Goal: Find specific page/section: Find specific page/section

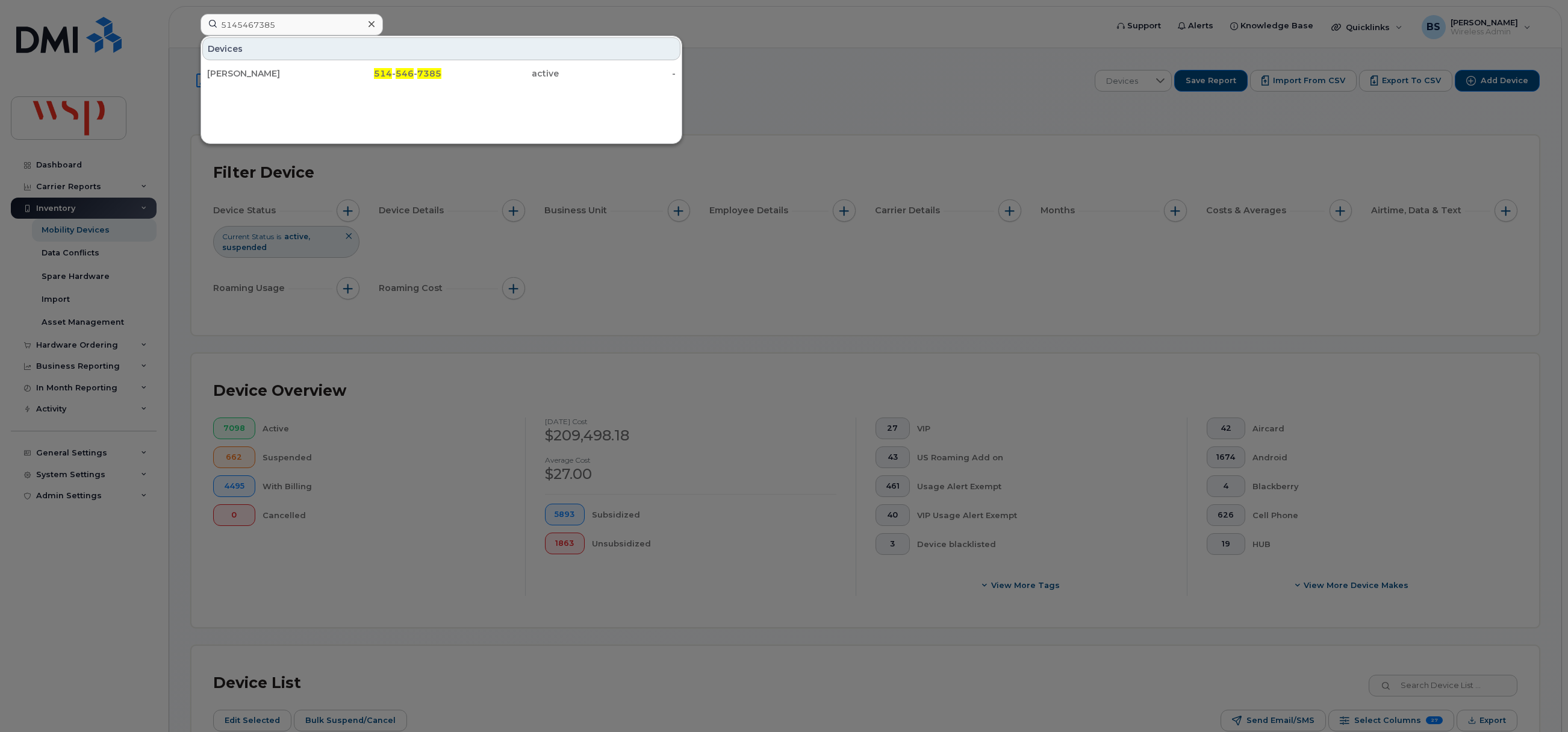
click at [236, 71] on div "[PERSON_NAME]" at bounding box center [265, 73] width 118 height 12
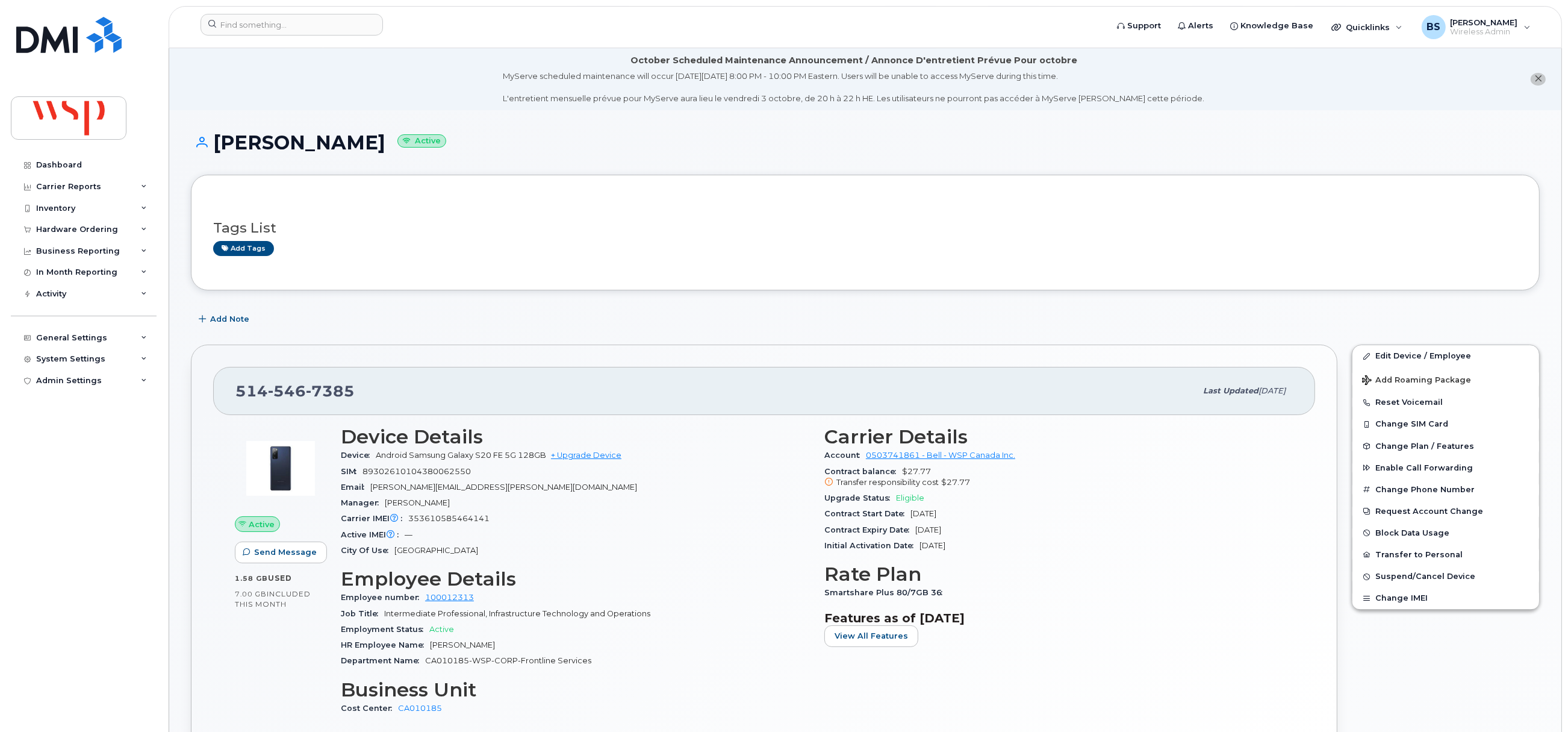
drag, startPoint x: 975, startPoint y: 534, endPoint x: 909, endPoint y: 537, distance: 66.1
click at [909, 537] on div "Contract Expiry Date Sep 27, 2025" at bounding box center [1059, 530] width 469 height 15
copy span "Sep 27, 2025"
click at [304, 24] on input at bounding box center [291, 24] width 182 height 22
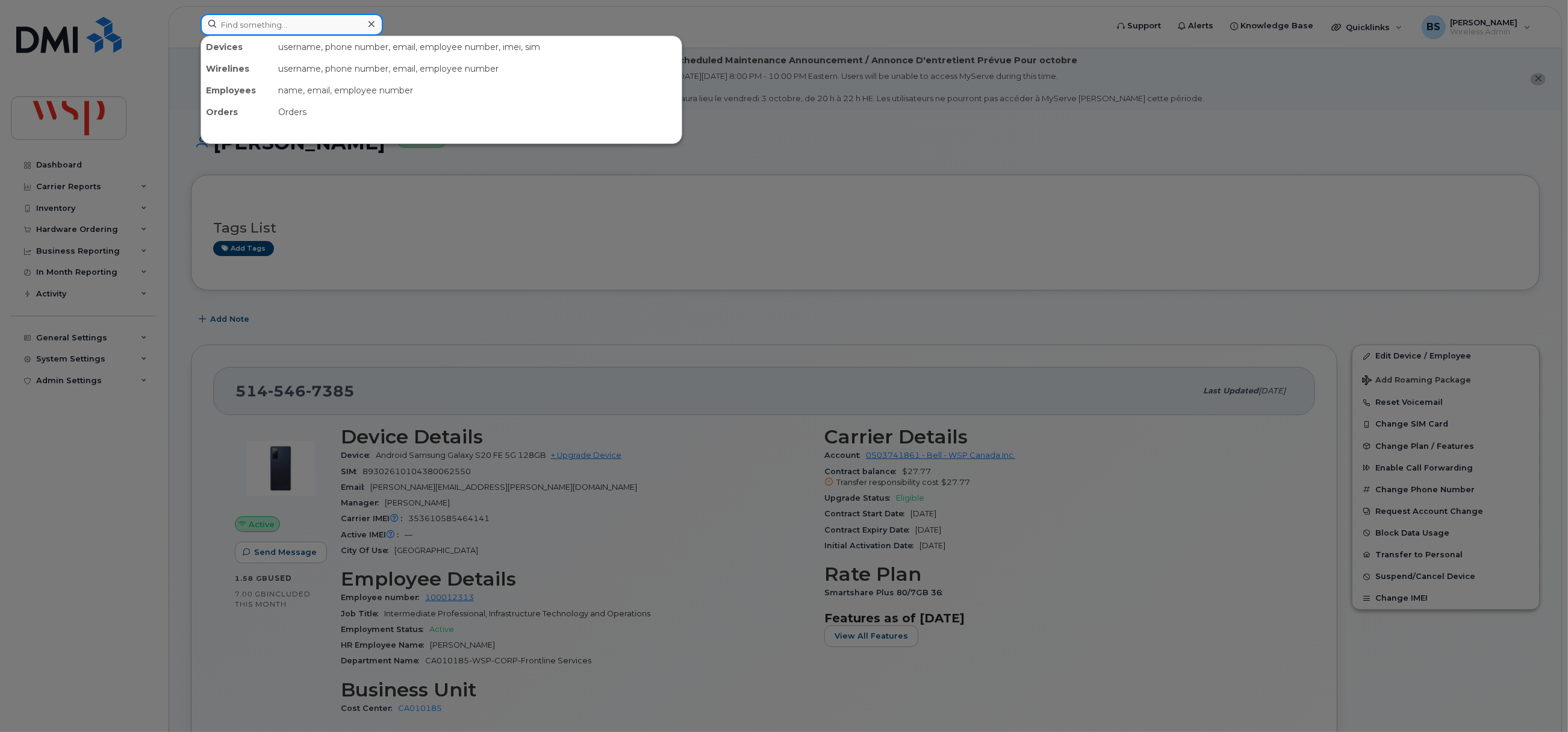
paste input "6043495673"
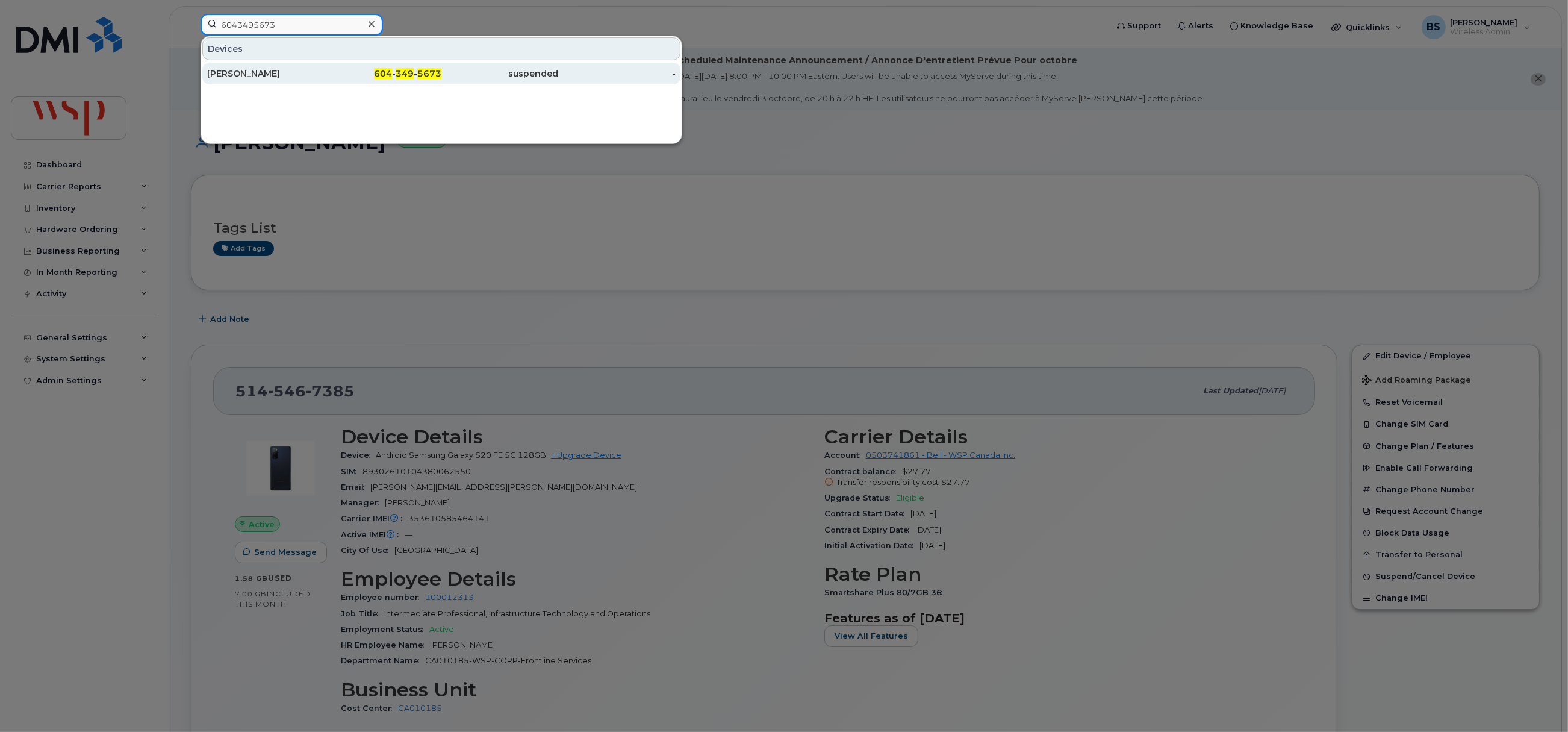
type input "6043495673"
click at [234, 72] on div "[PERSON_NAME]" at bounding box center [265, 73] width 118 height 12
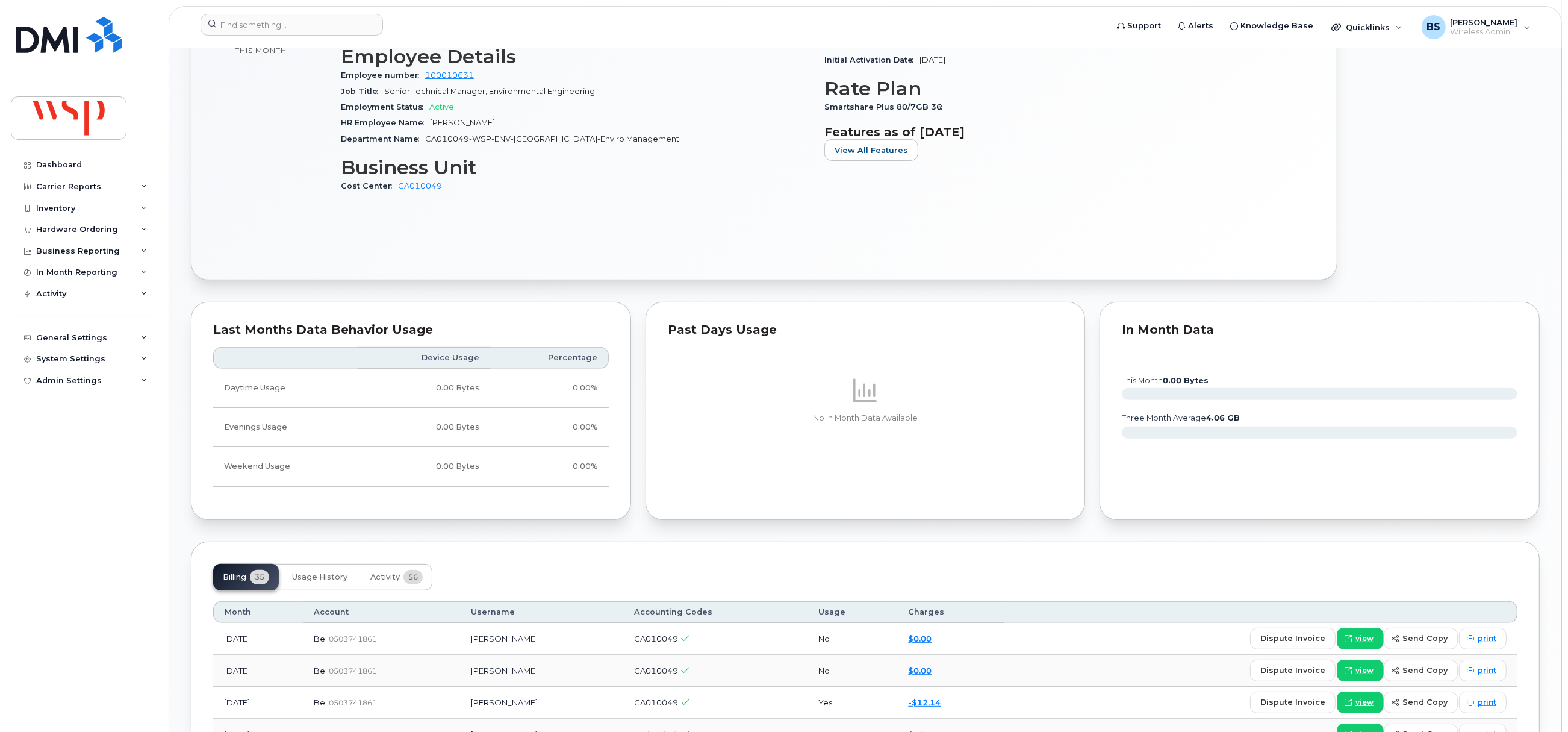
scroll to position [994, 0]
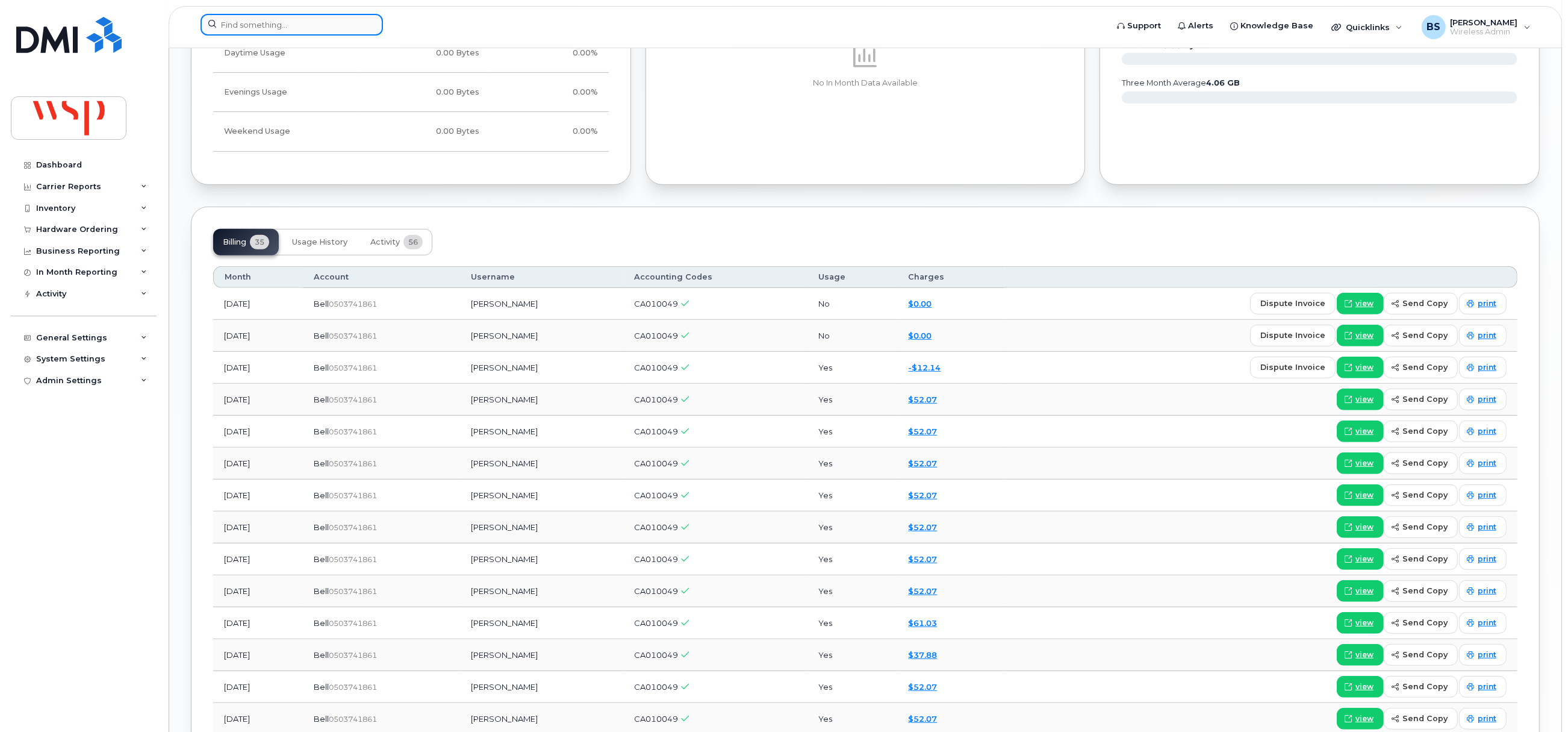
click at [282, 21] on input at bounding box center [291, 24] width 182 height 22
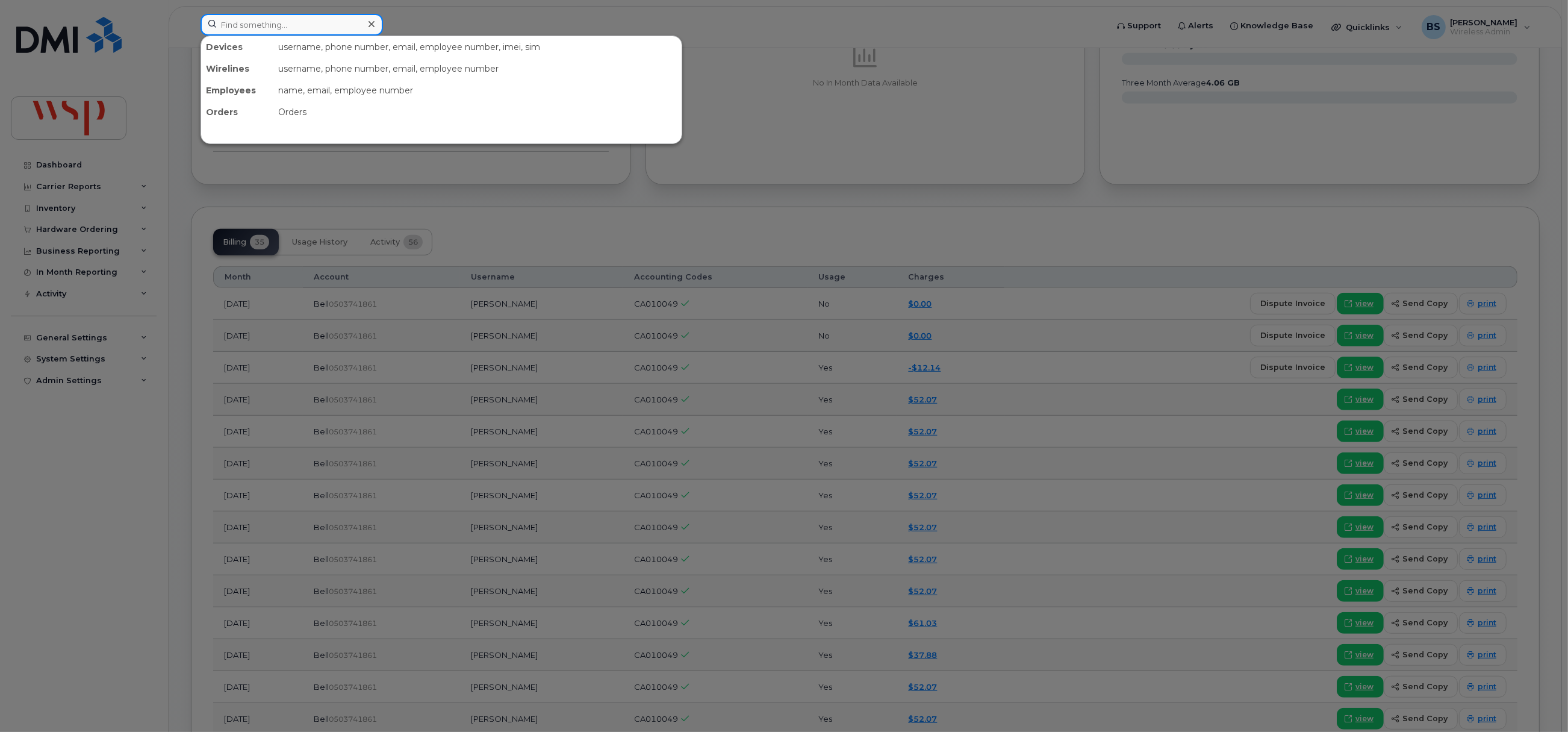
paste input "Robbie Retzleff"
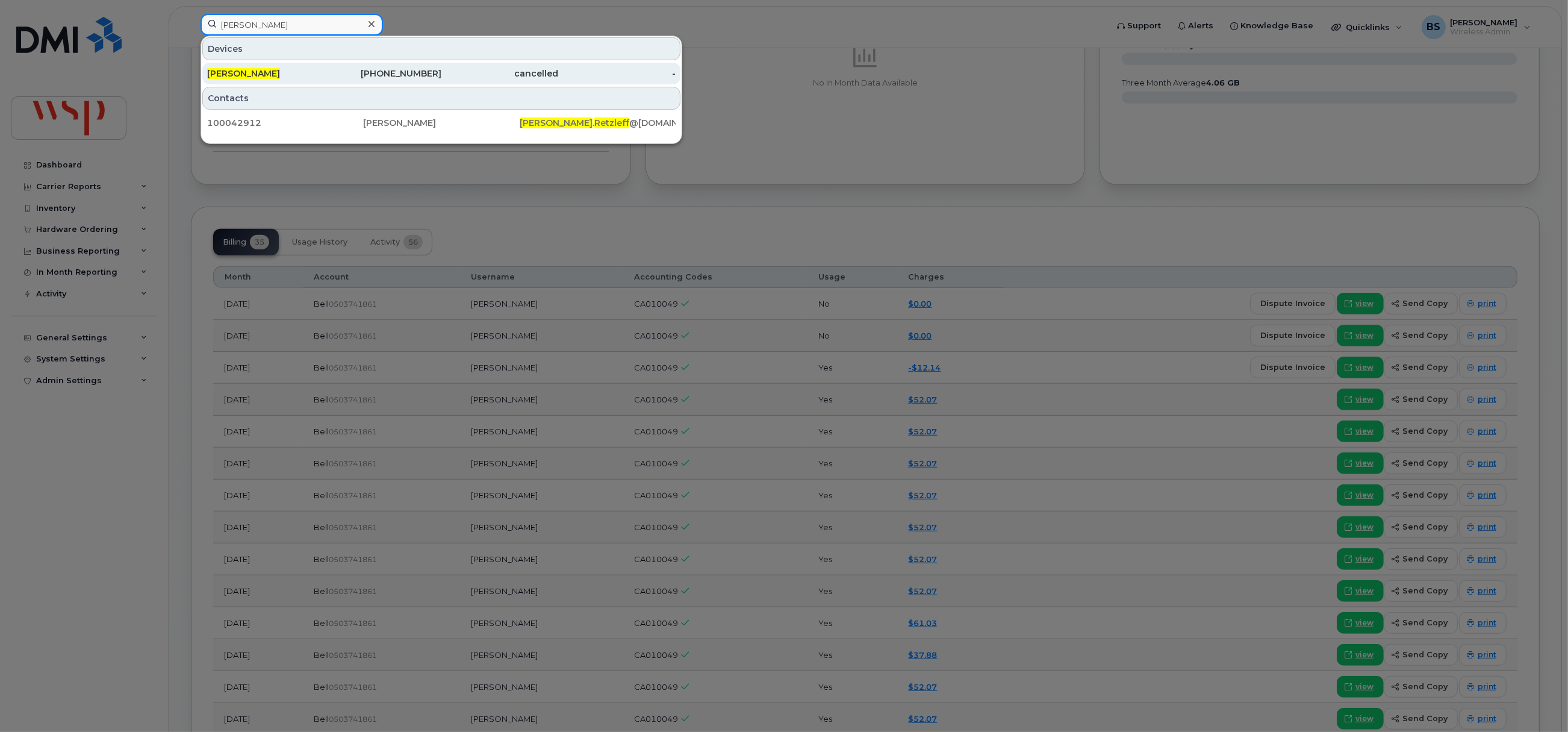
type input "Robbie Retzleff"
click at [236, 70] on span "Robbie Retzleff" at bounding box center [243, 73] width 73 height 11
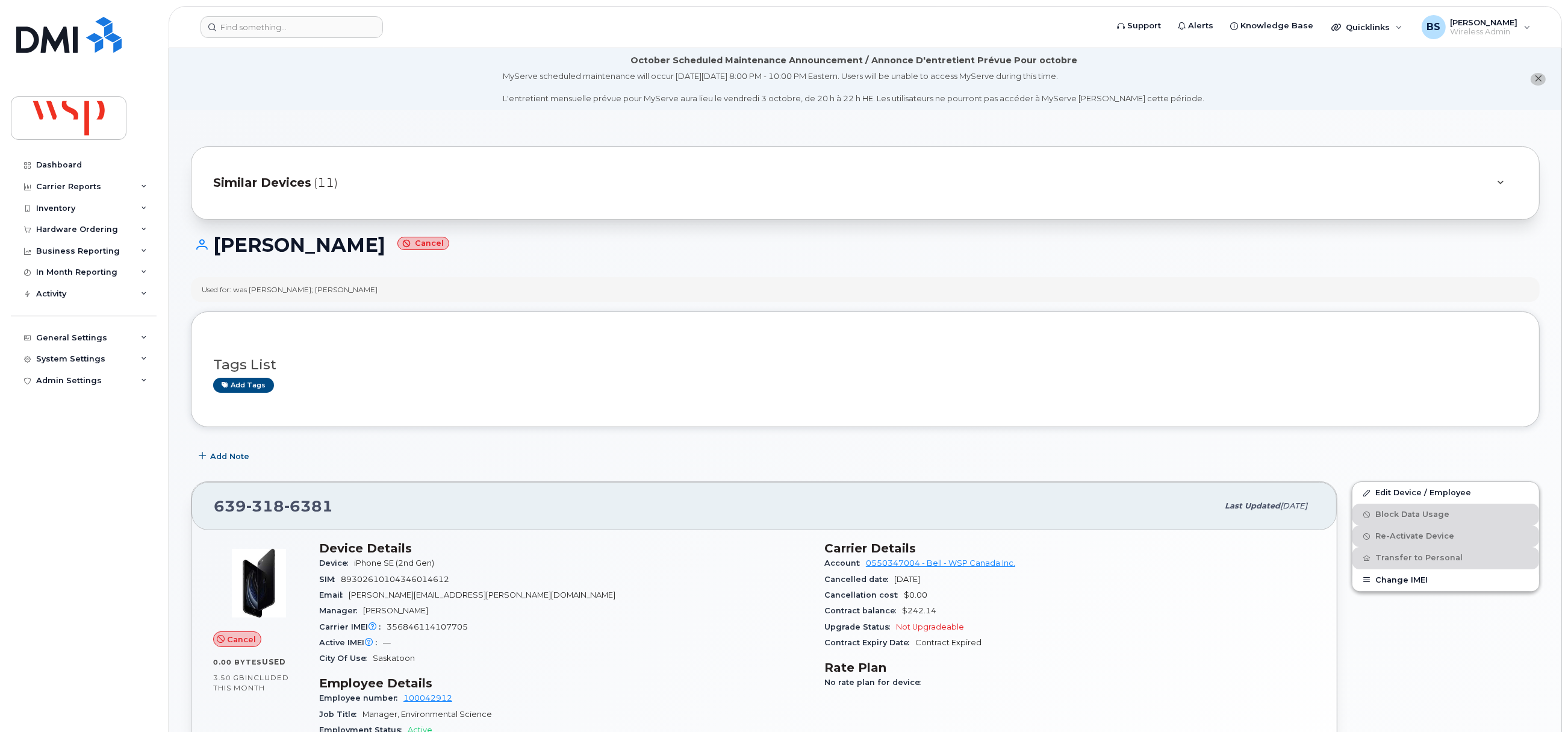
click at [336, 188] on span "(11)" at bounding box center [326, 183] width 24 height 17
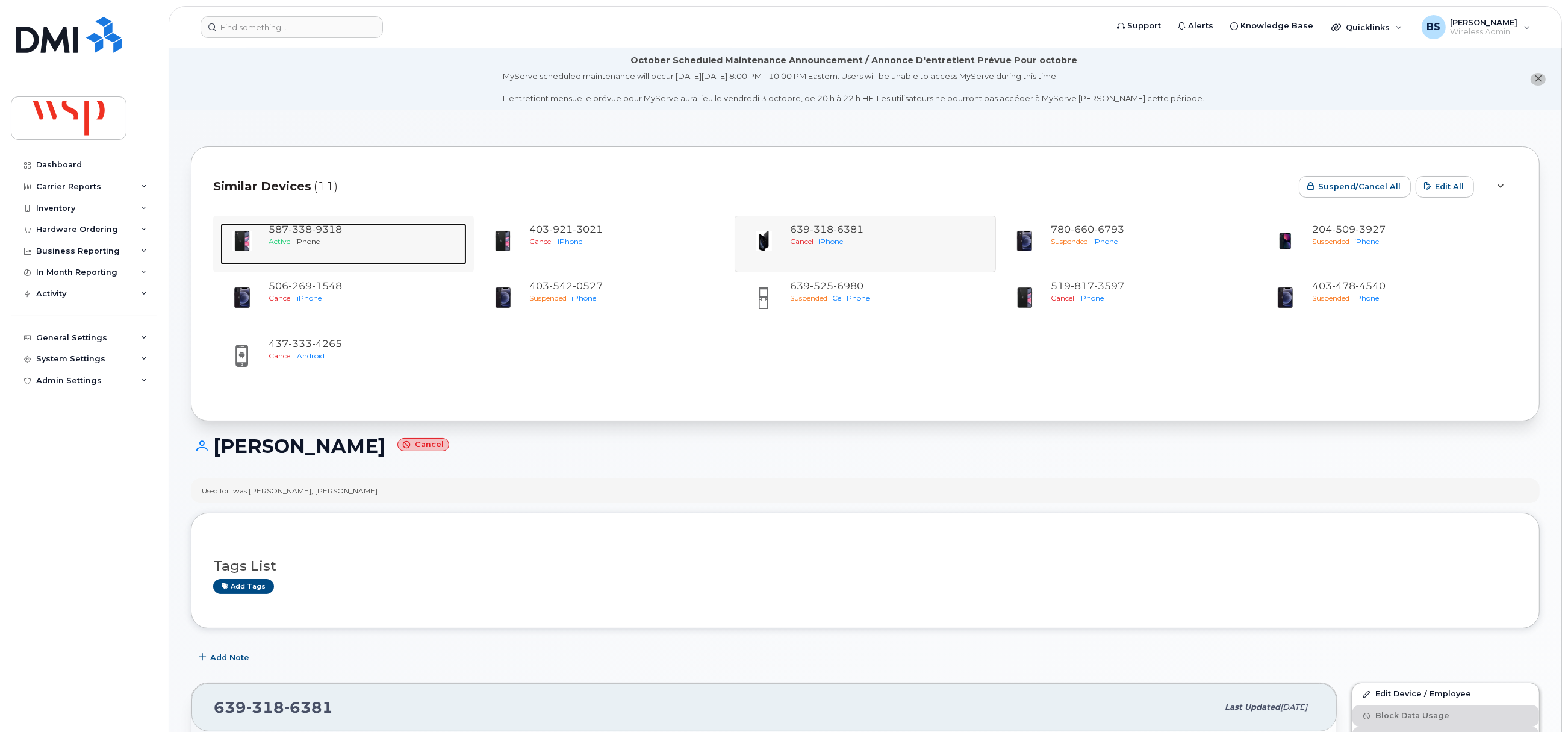
drag, startPoint x: 325, startPoint y: 240, endPoint x: 416, endPoint y: 240, distance: 91.0
click at [325, 240] on div "Active iPhone" at bounding box center [365, 240] width 193 height 11
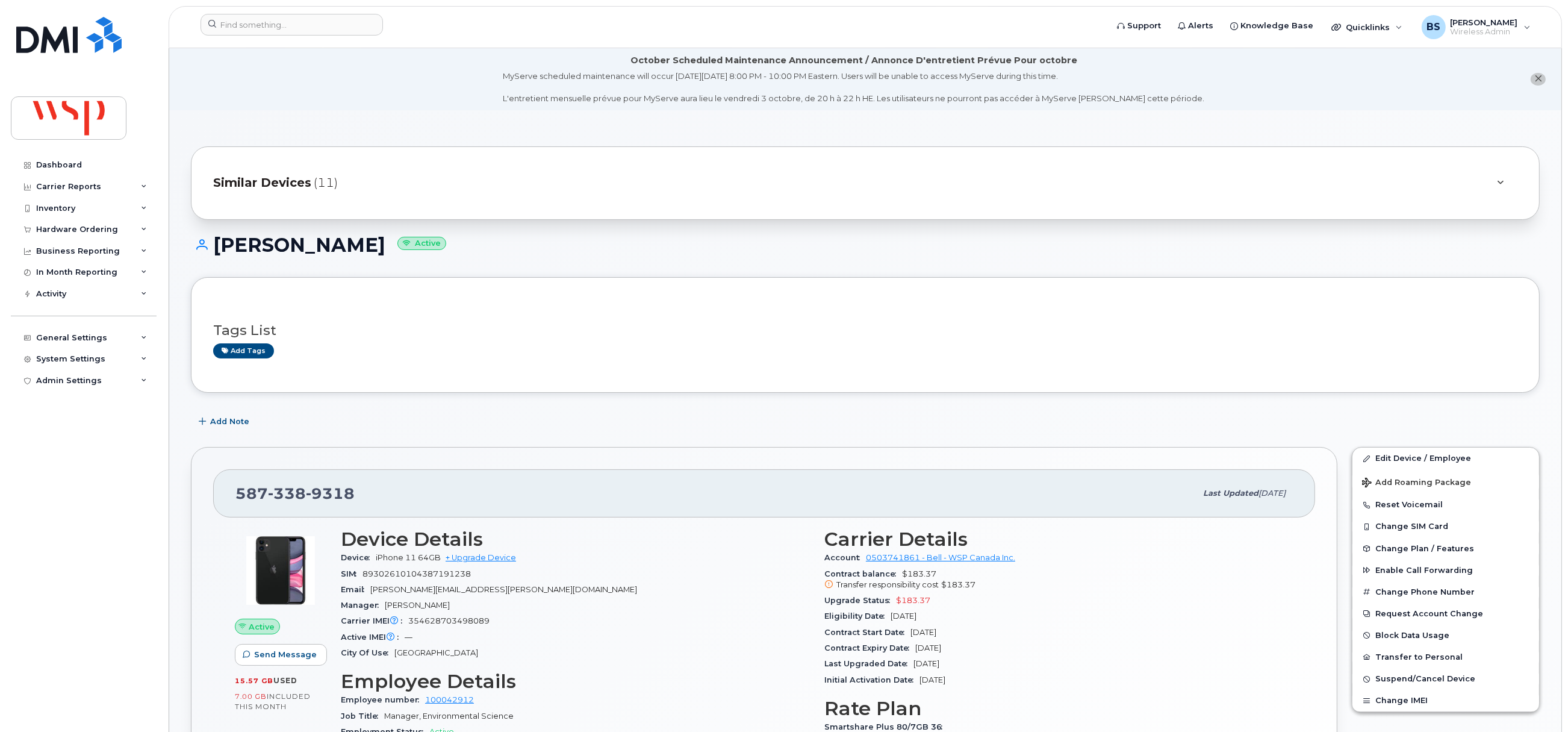
click at [317, 243] on h1 "Robert Retzleff Active" at bounding box center [865, 245] width 1349 height 21
click at [316, 244] on h1 "Robert Retzleff Active" at bounding box center [865, 245] width 1349 height 21
copy h1 "Retzleff"
click at [329, 32] on input at bounding box center [291, 24] width 182 height 22
paste input "236-308-9293"
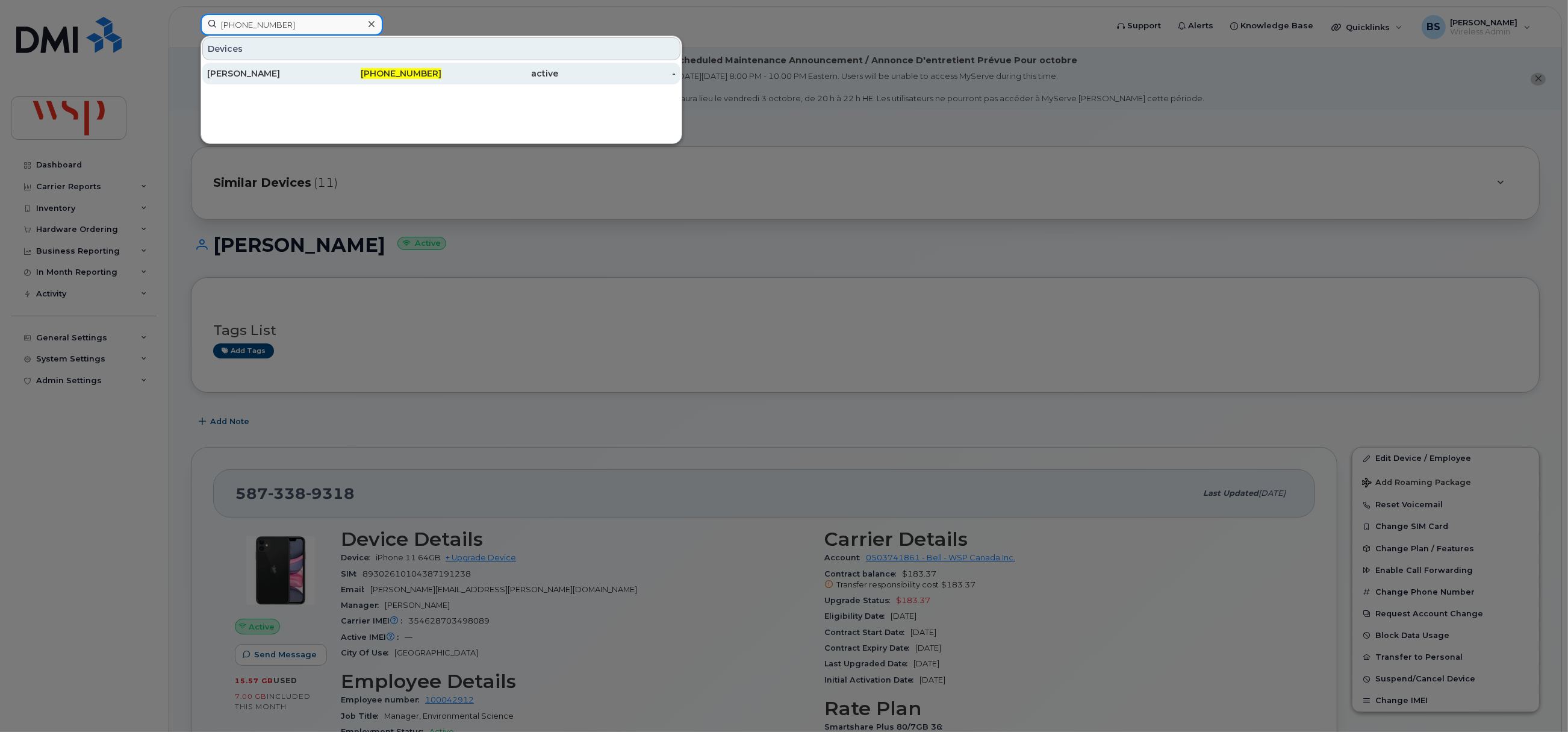
type input "236-308-9293"
click at [221, 71] on div "Sarah Gamble" at bounding box center [265, 73] width 118 height 12
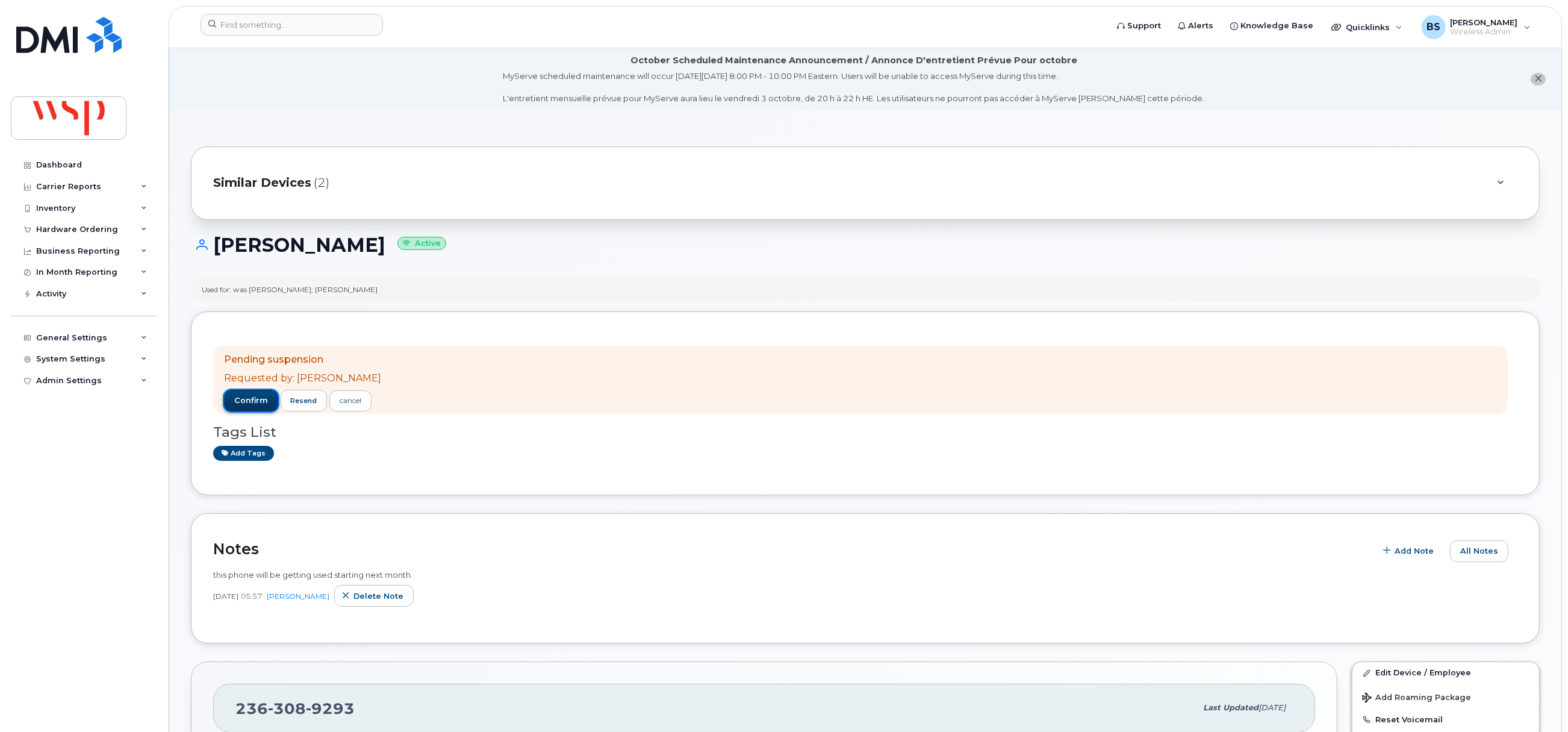
click at [239, 395] on span "confirm" at bounding box center [251, 400] width 34 height 11
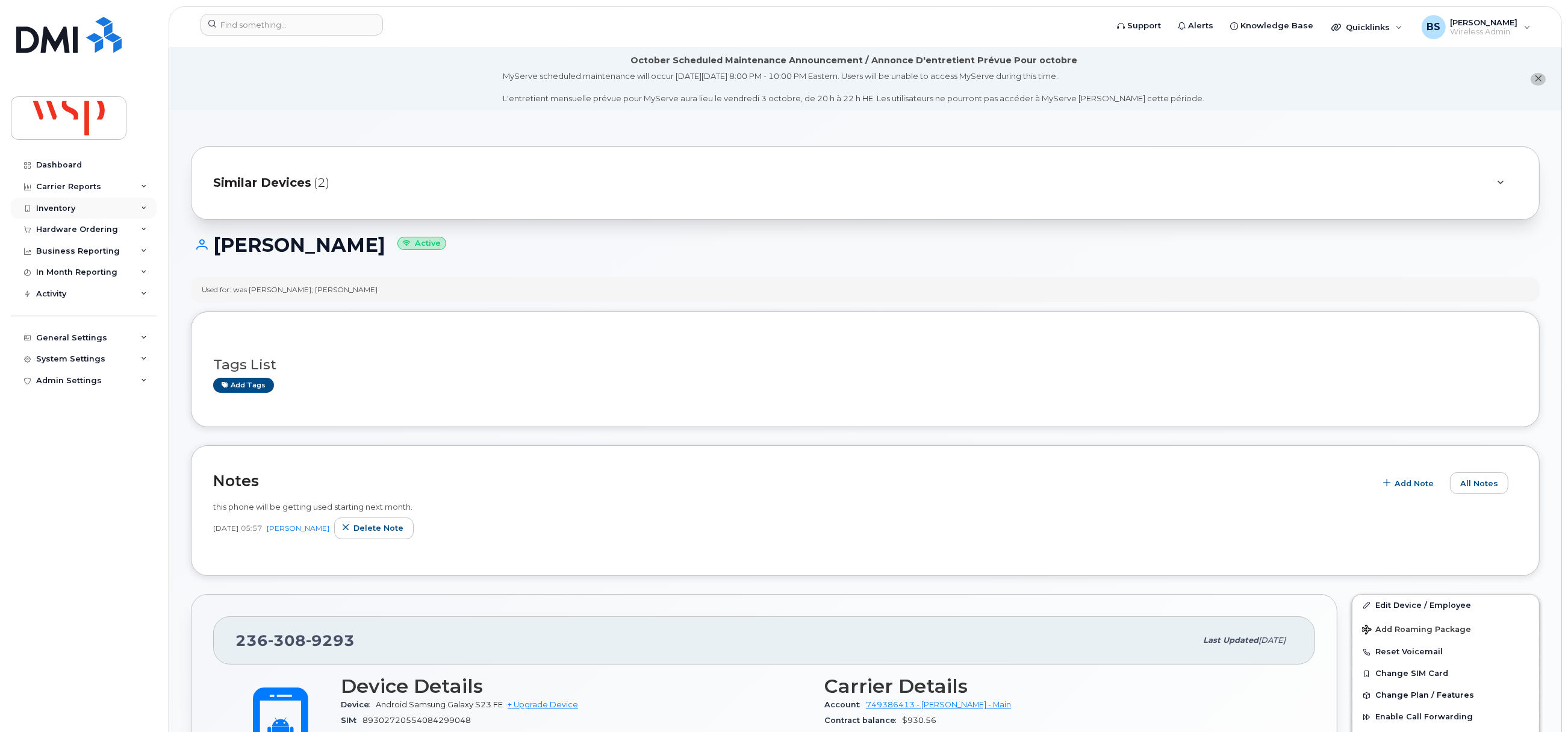
click at [57, 209] on div "Inventory" at bounding box center [56, 208] width 39 height 10
drag, startPoint x: 56, startPoint y: 249, endPoint x: 71, endPoint y: 235, distance: 20.5
click at [56, 249] on div "Data Conflicts" at bounding box center [70, 252] width 57 height 11
